Goal: Find specific page/section: Find specific page/section

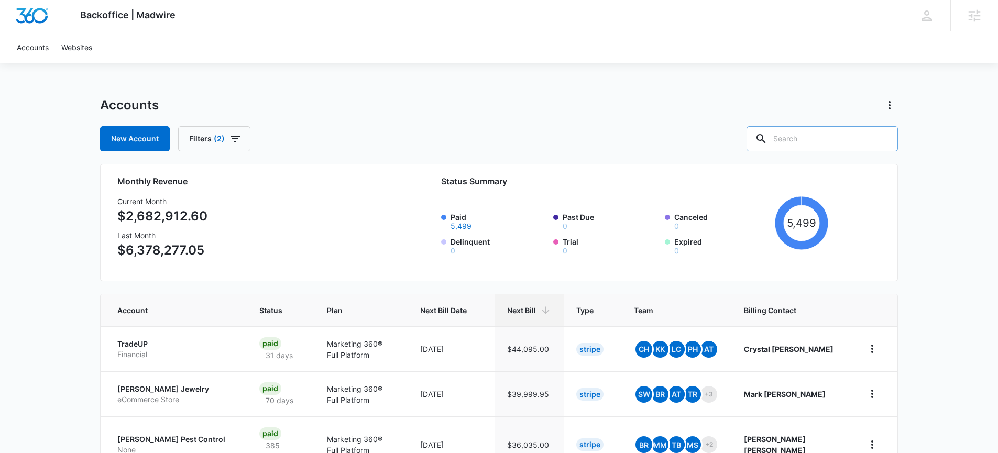
click at [818, 135] on input "text" at bounding box center [822, 138] width 151 height 25
type input "[DEMOGRAPHIC_DATA]"
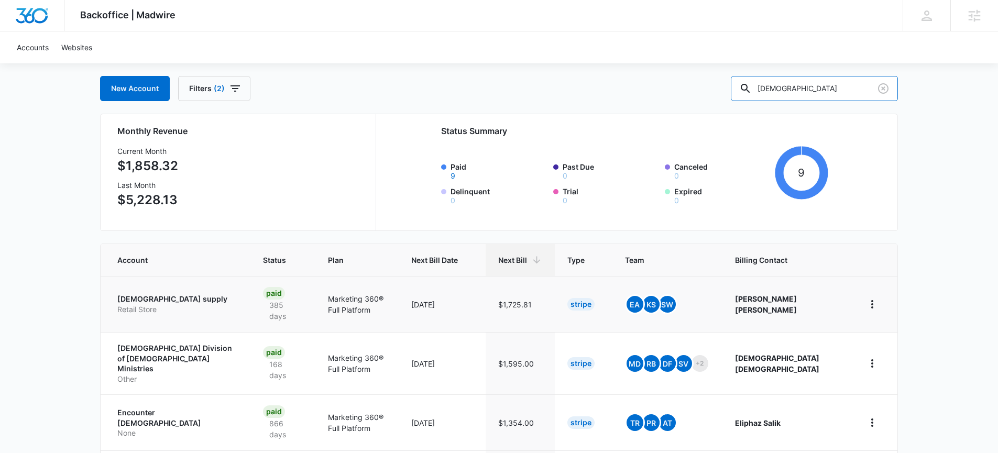
scroll to position [215, 0]
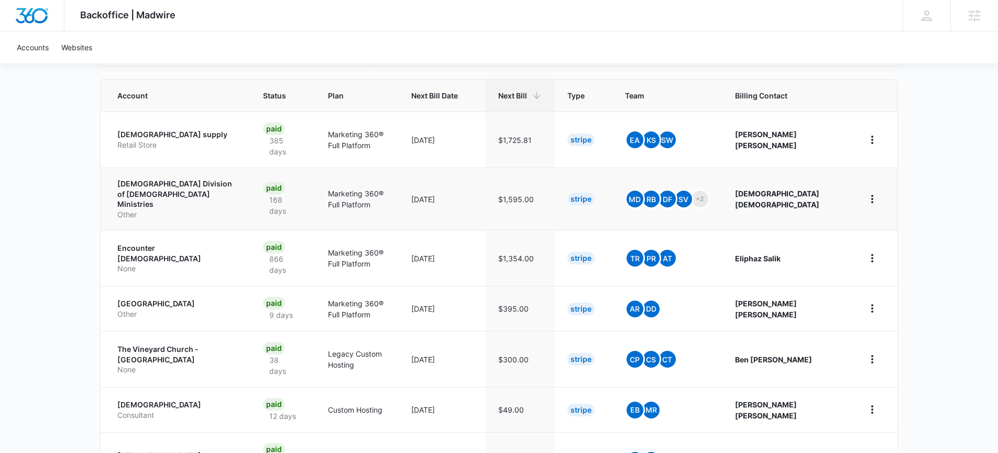
click at [189, 186] on p "[DEMOGRAPHIC_DATA] Division of [DEMOGRAPHIC_DATA] Ministries" at bounding box center [177, 194] width 121 height 31
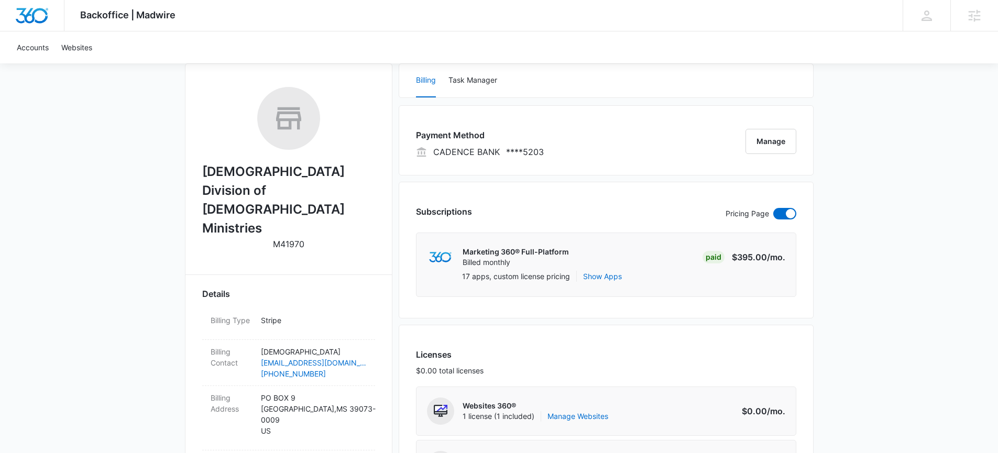
scroll to position [148, 0]
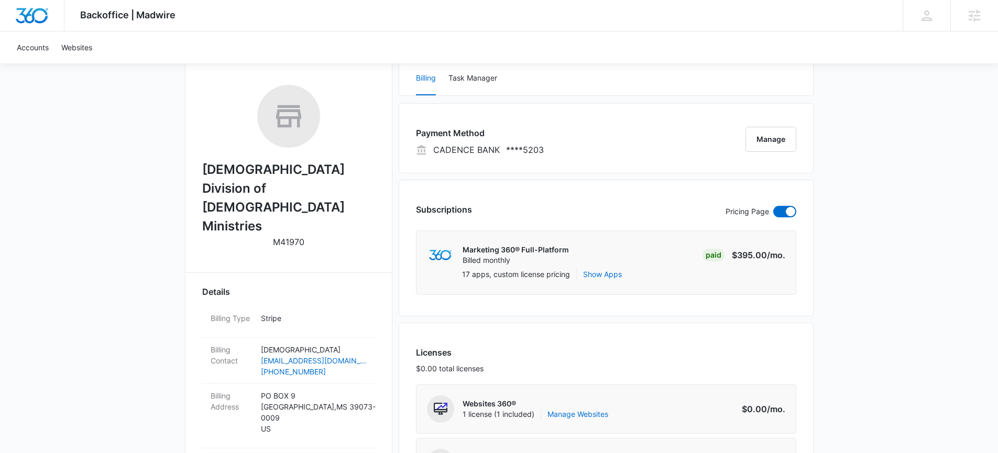
drag, startPoint x: 268, startPoint y: 208, endPoint x: 197, endPoint y: 175, distance: 78.8
copy h2 "[DEMOGRAPHIC_DATA] Division of [DEMOGRAPHIC_DATA] Ministries"
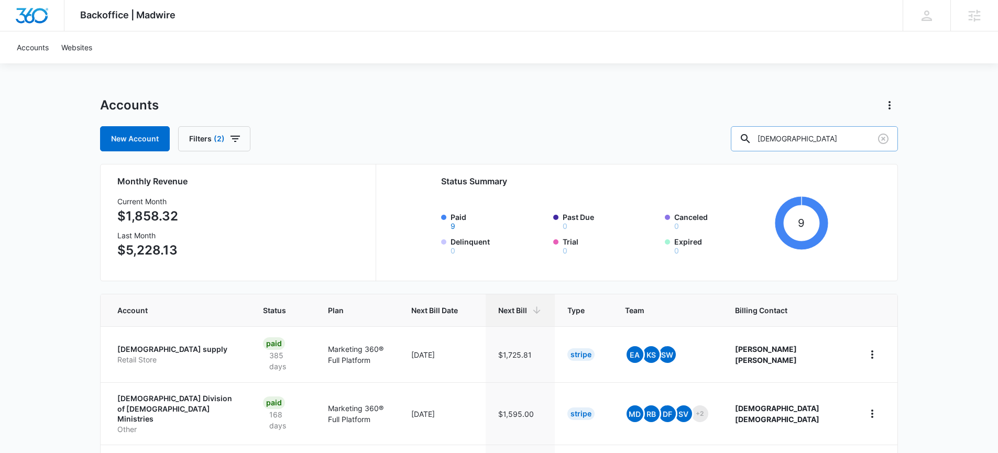
click at [811, 141] on input "[DEMOGRAPHIC_DATA]" at bounding box center [814, 138] width 167 height 25
type input "[GEOGRAPHIC_DATA]"
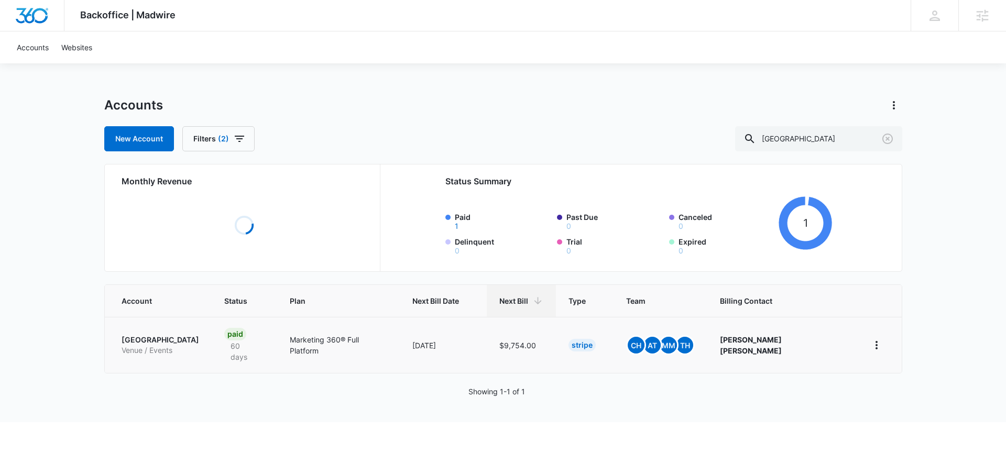
click at [198, 335] on p "[GEOGRAPHIC_DATA]" at bounding box center [161, 340] width 78 height 10
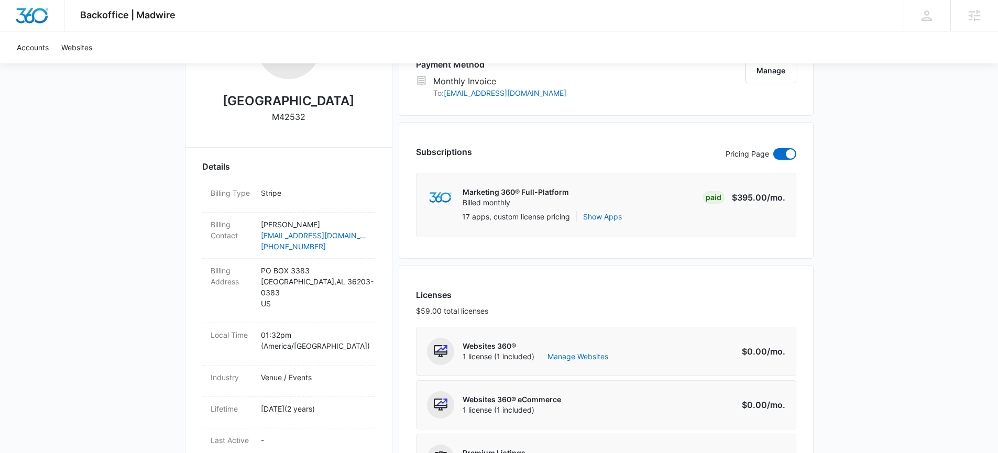
scroll to position [197, 0]
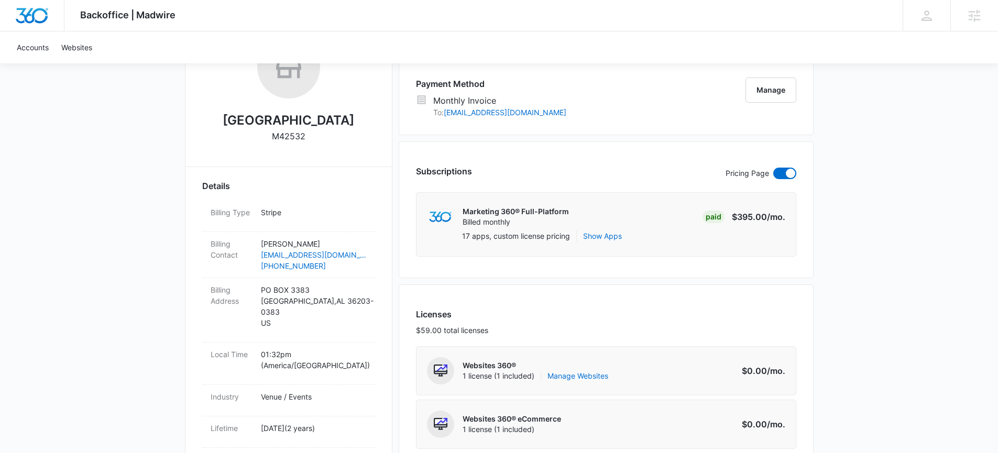
click at [262, 118] on h2 "[GEOGRAPHIC_DATA]" at bounding box center [289, 120] width 132 height 19
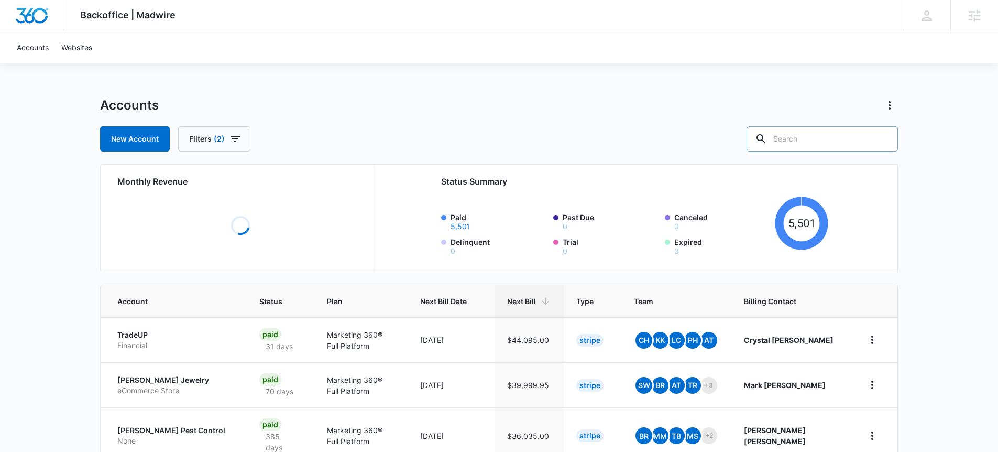
click at [830, 141] on input "text" at bounding box center [822, 138] width 151 height 25
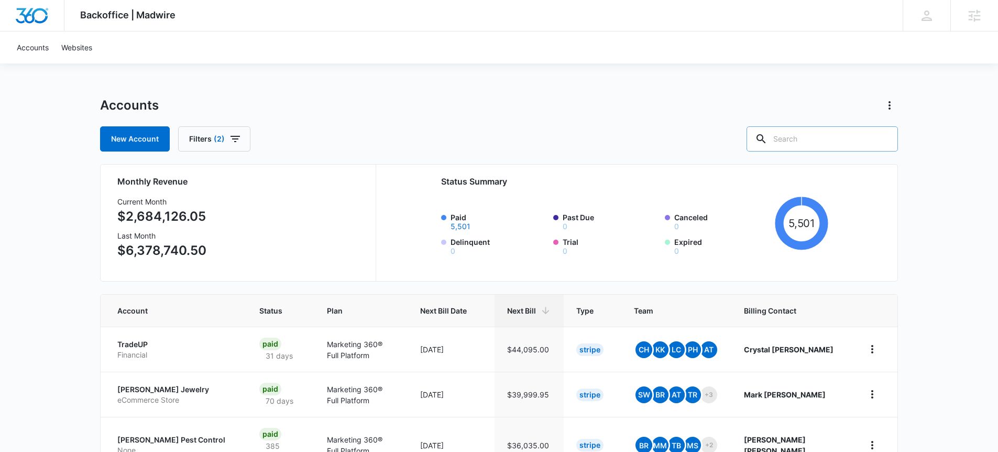
paste input "https://www.oxfordpac.org/"
drag, startPoint x: 823, startPoint y: 137, endPoint x: 741, endPoint y: 138, distance: 81.8
click at [741, 138] on div "New Account Filters (2) https://www.oxfordpac.org/" at bounding box center [499, 138] width 798 height 25
click at [838, 136] on input "oxfordpac.org/" at bounding box center [814, 138] width 167 height 25
type input "oxfordpac"
